Goal: Task Accomplishment & Management: Complete application form

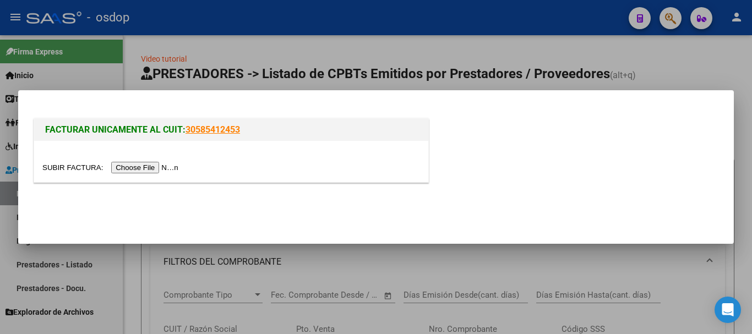
click at [167, 171] on input "file" at bounding box center [111, 168] width 139 height 12
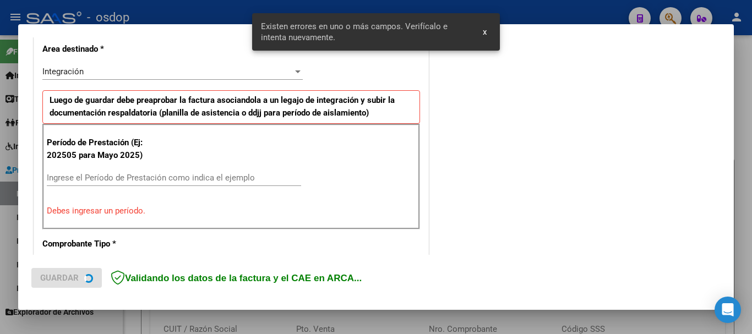
scroll to position [275, 0]
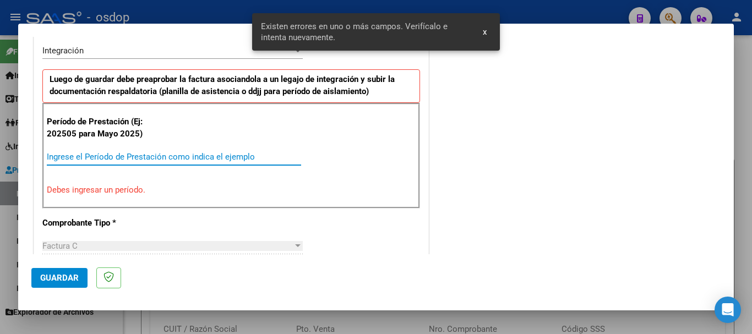
click at [144, 153] on input "Ingrese el Período de Prestación como indica el ejemplo" at bounding box center [174, 157] width 254 height 10
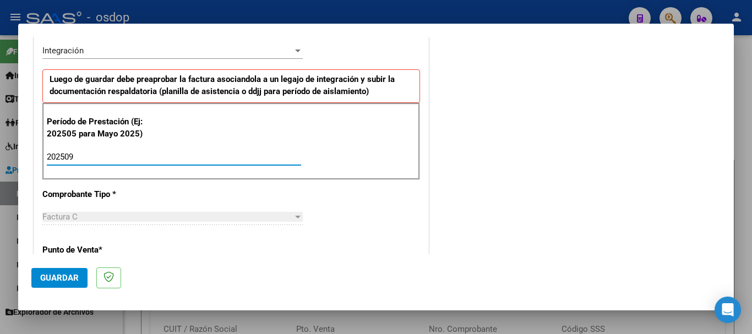
type input "202509"
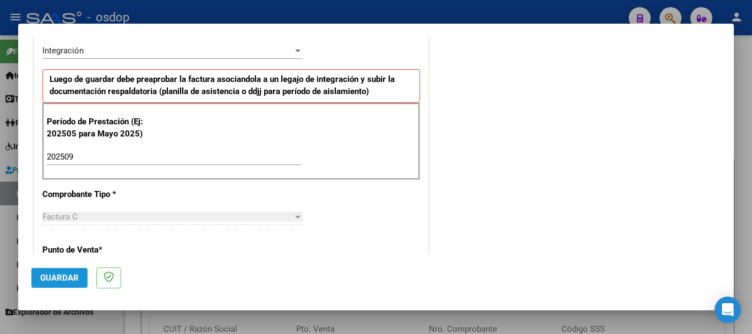
click at [79, 282] on button "Guardar" at bounding box center [59, 278] width 56 height 20
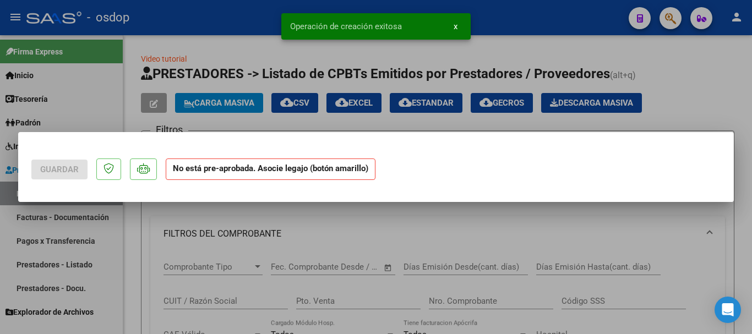
scroll to position [0, 0]
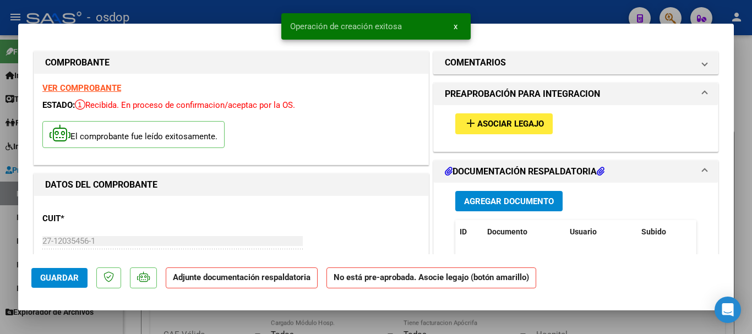
click at [480, 132] on button "add Asociar Legajo" at bounding box center [503, 123] width 97 height 20
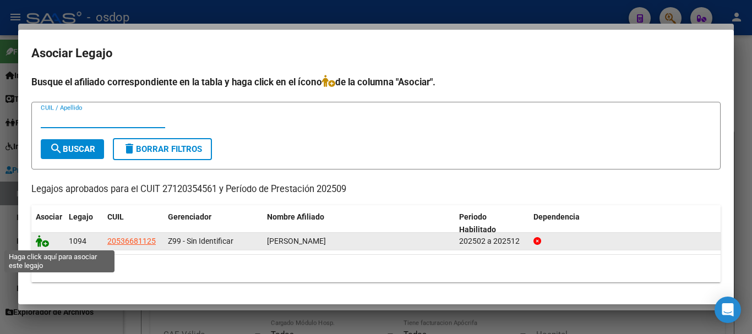
click at [39, 241] on icon at bounding box center [42, 241] width 13 height 12
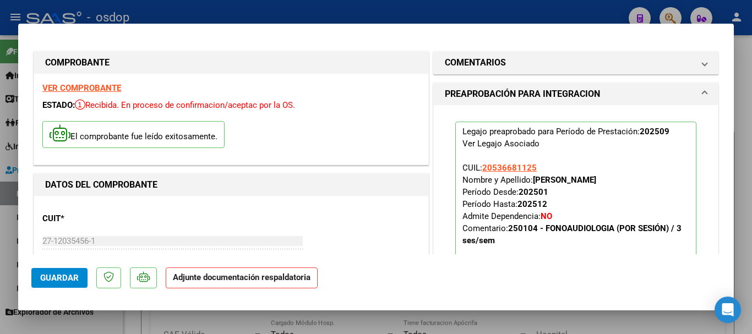
scroll to position [110, 0]
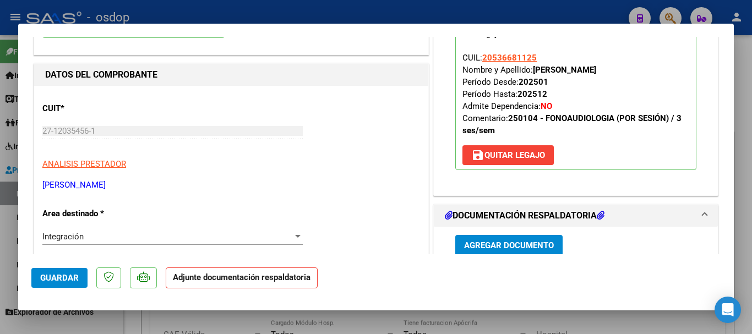
click at [528, 241] on span "Agregar Documento" at bounding box center [509, 246] width 90 height 10
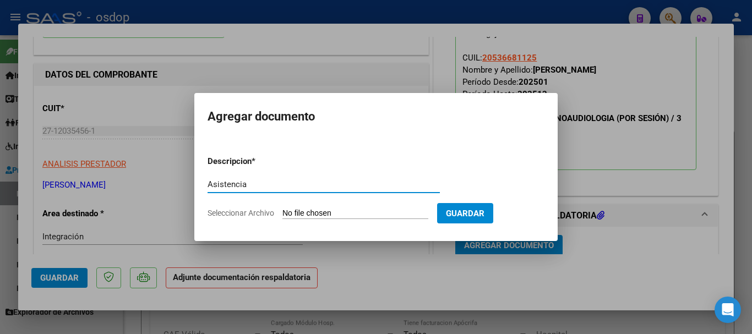
type input "Asistencia"
click at [353, 211] on input "Seleccionar Archivo" at bounding box center [355, 214] width 146 height 10
type input "C:\fakepath\[PERSON_NAME] ASIST.pdf"
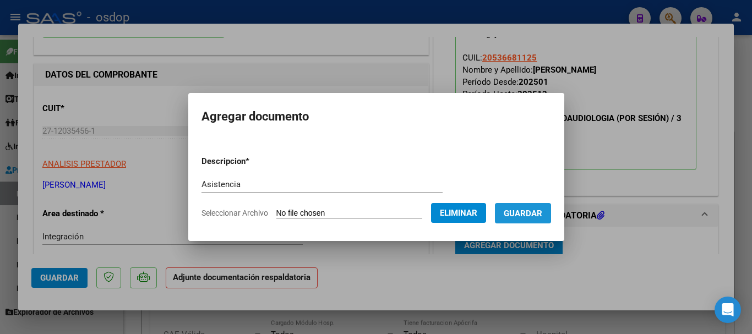
click at [516, 215] on span "Guardar" at bounding box center [523, 214] width 39 height 10
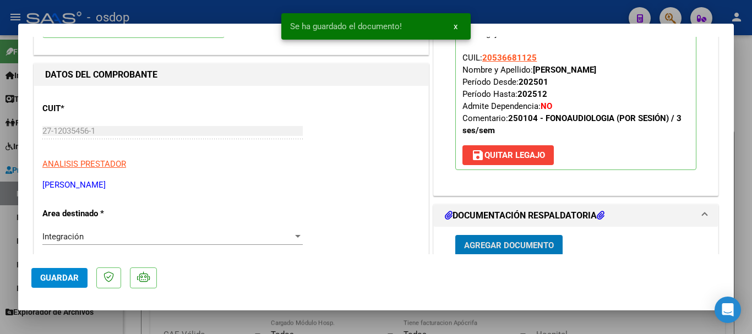
scroll to position [112, 0]
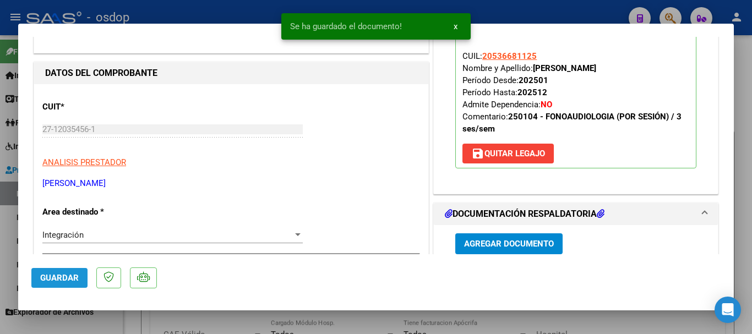
click at [64, 273] on span "Guardar" at bounding box center [59, 278] width 39 height 10
click at [751, 254] on div at bounding box center [376, 167] width 752 height 334
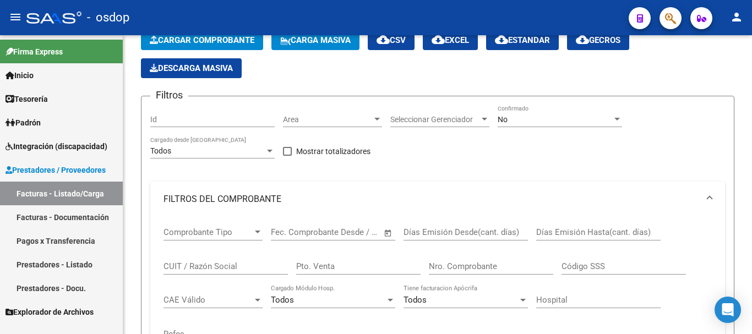
scroll to position [0, 0]
